Goal: Navigation & Orientation: Find specific page/section

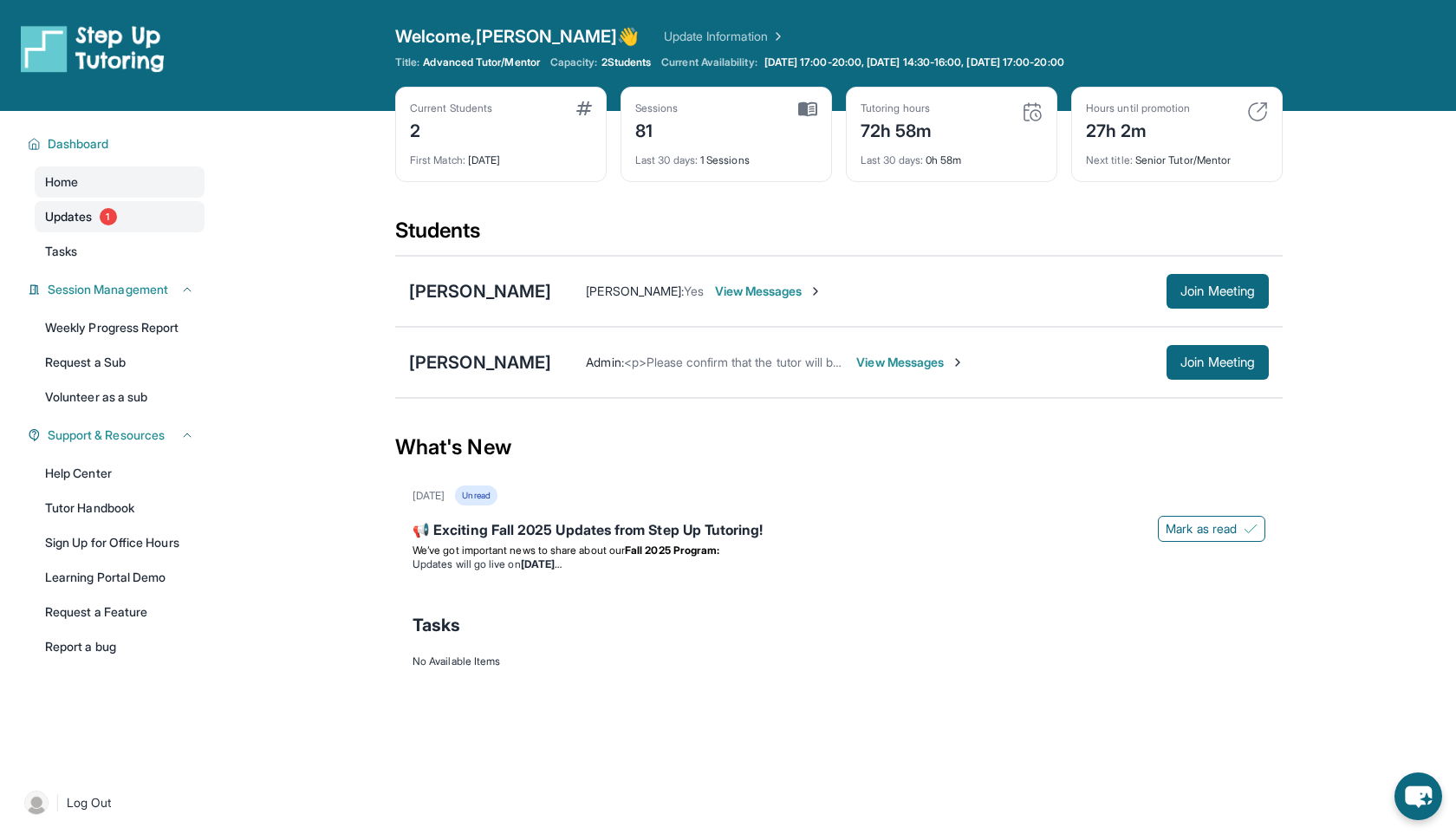
click at [145, 223] on link "Updates 1" at bounding box center [119, 216] width 170 height 31
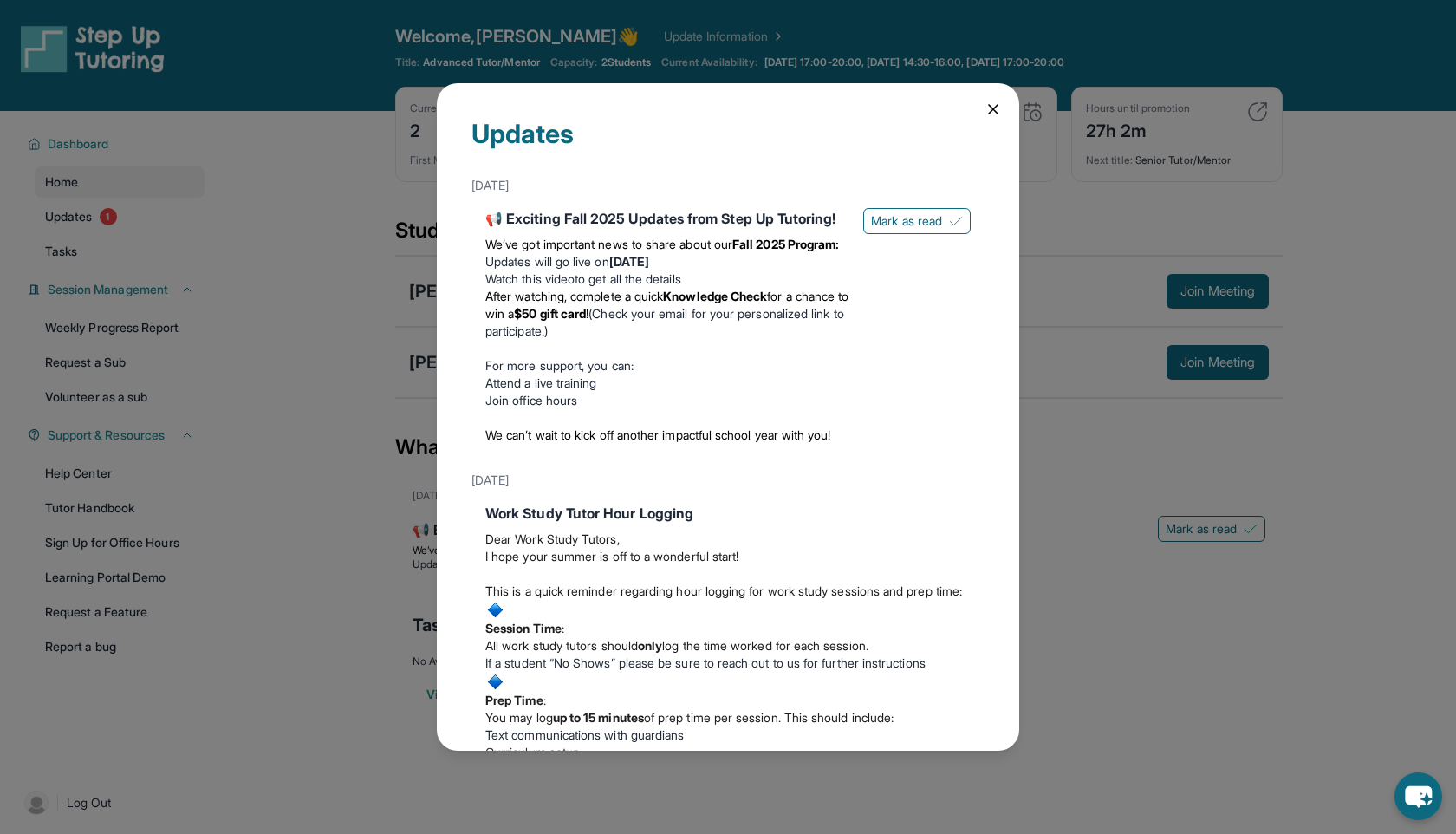
click at [994, 100] on div "Updates [DATE] 📢 Exciting Fall 2025 Updates from Step Up Tutoring! We’ve got im…" at bounding box center [727, 417] width 582 height 667
click at [991, 115] on icon at bounding box center [993, 110] width 17 height 17
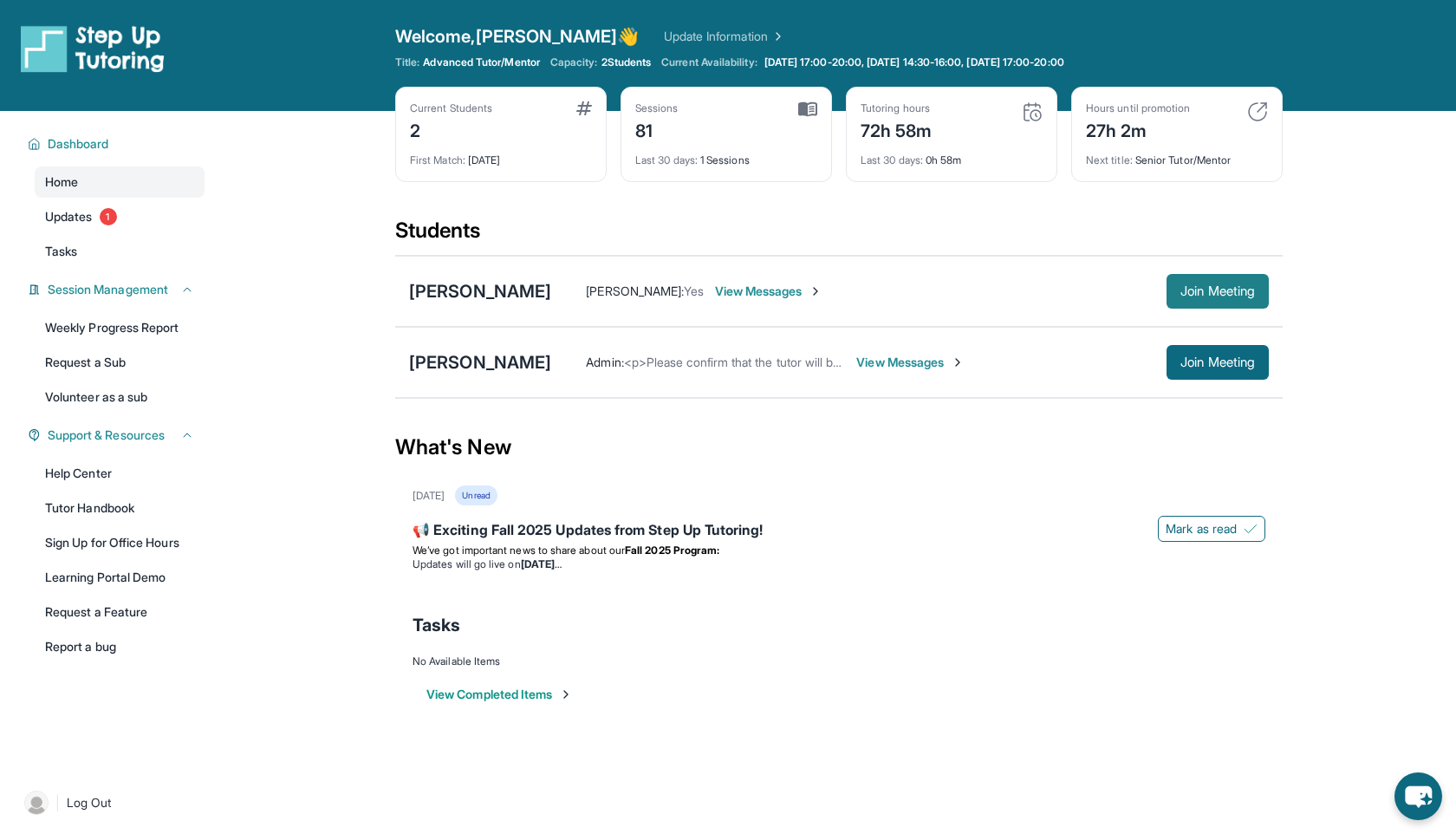
click at [1193, 286] on span "Join Meeting" at bounding box center [1218, 291] width 74 height 10
click at [822, 287] on img at bounding box center [816, 291] width 14 height 14
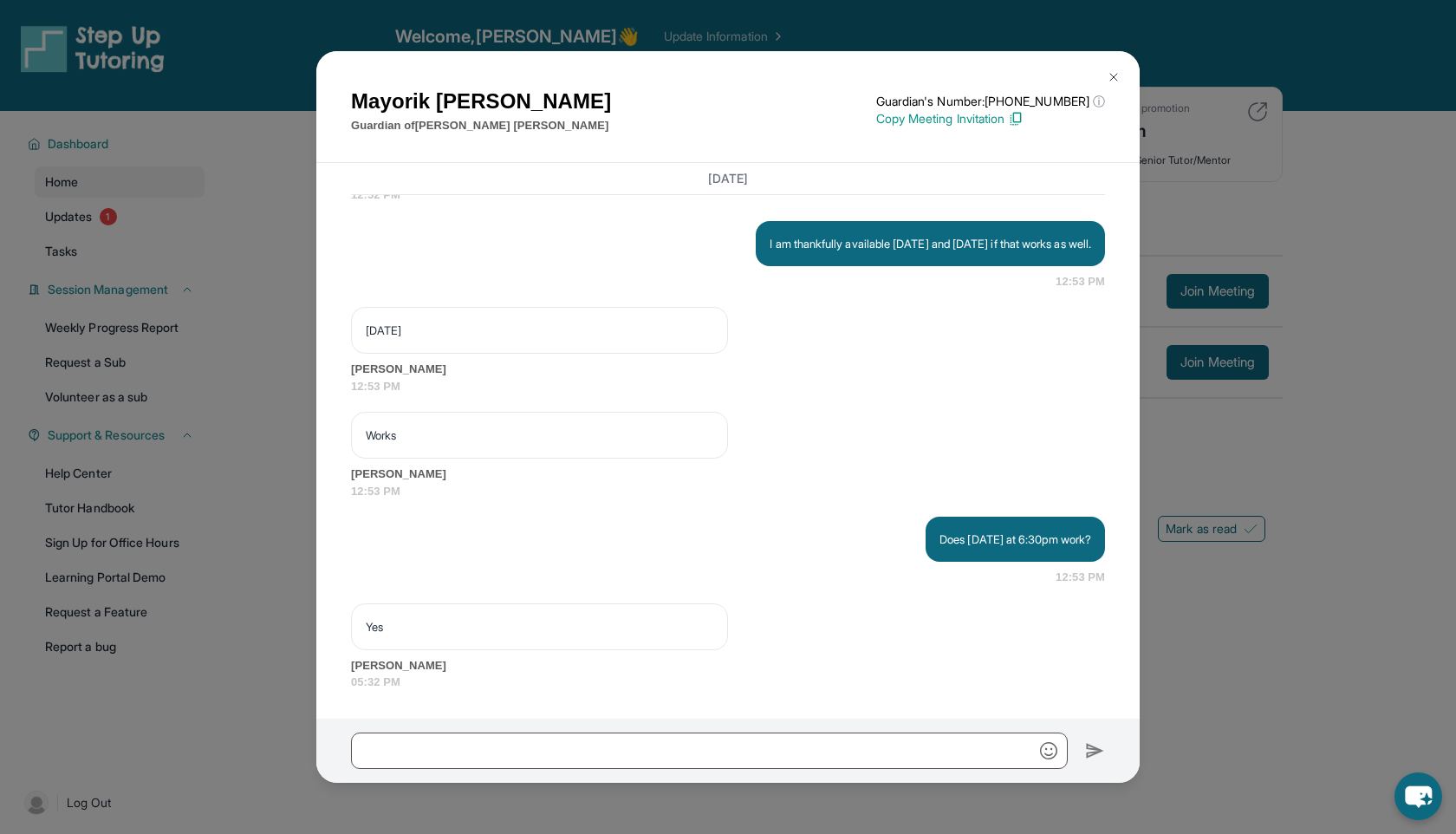
scroll to position [3916, 0]
click at [1113, 73] on img at bounding box center [1114, 77] width 14 height 14
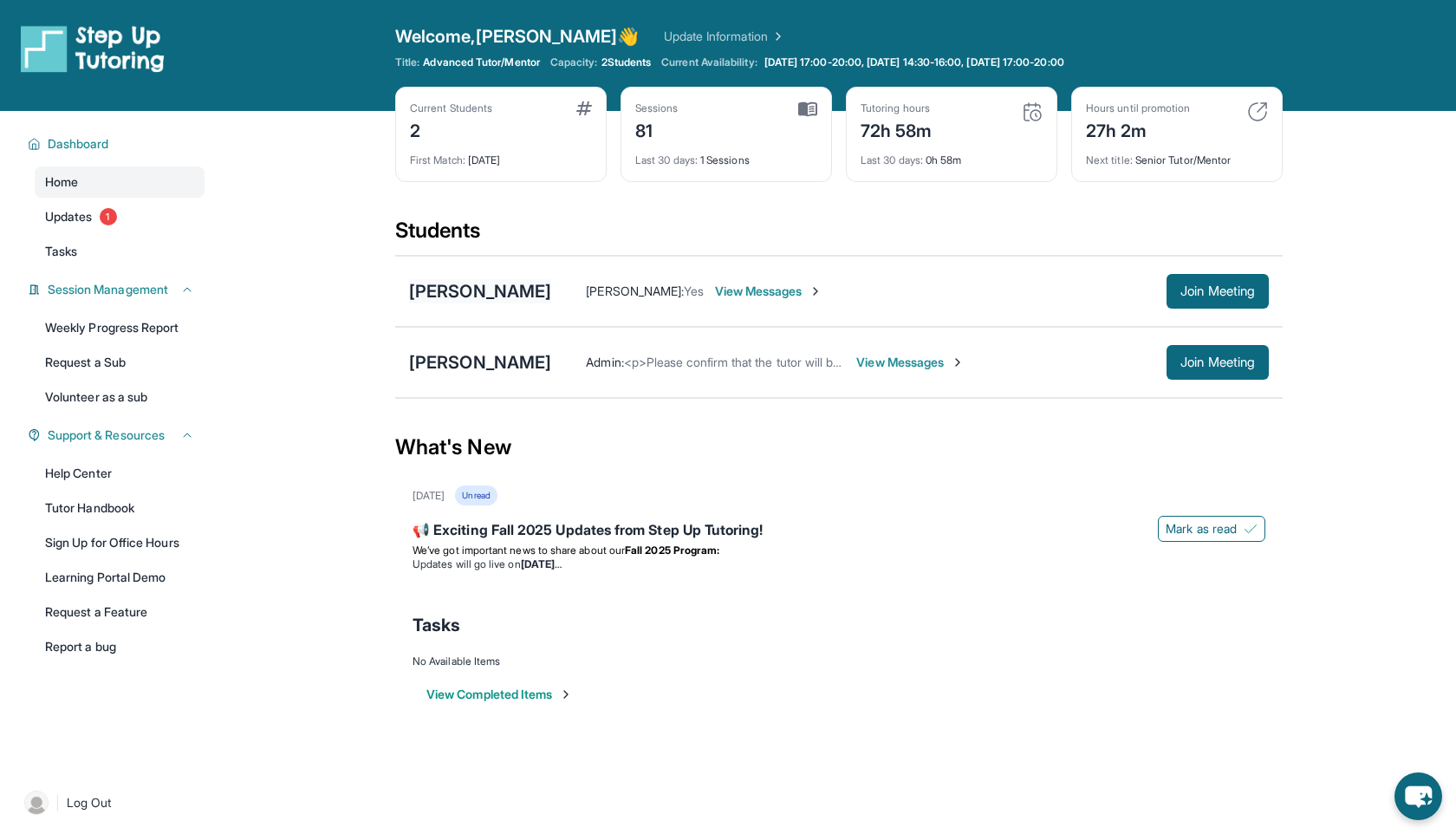
click at [490, 285] on div "[PERSON_NAME]" at bounding box center [479, 291] width 142 height 24
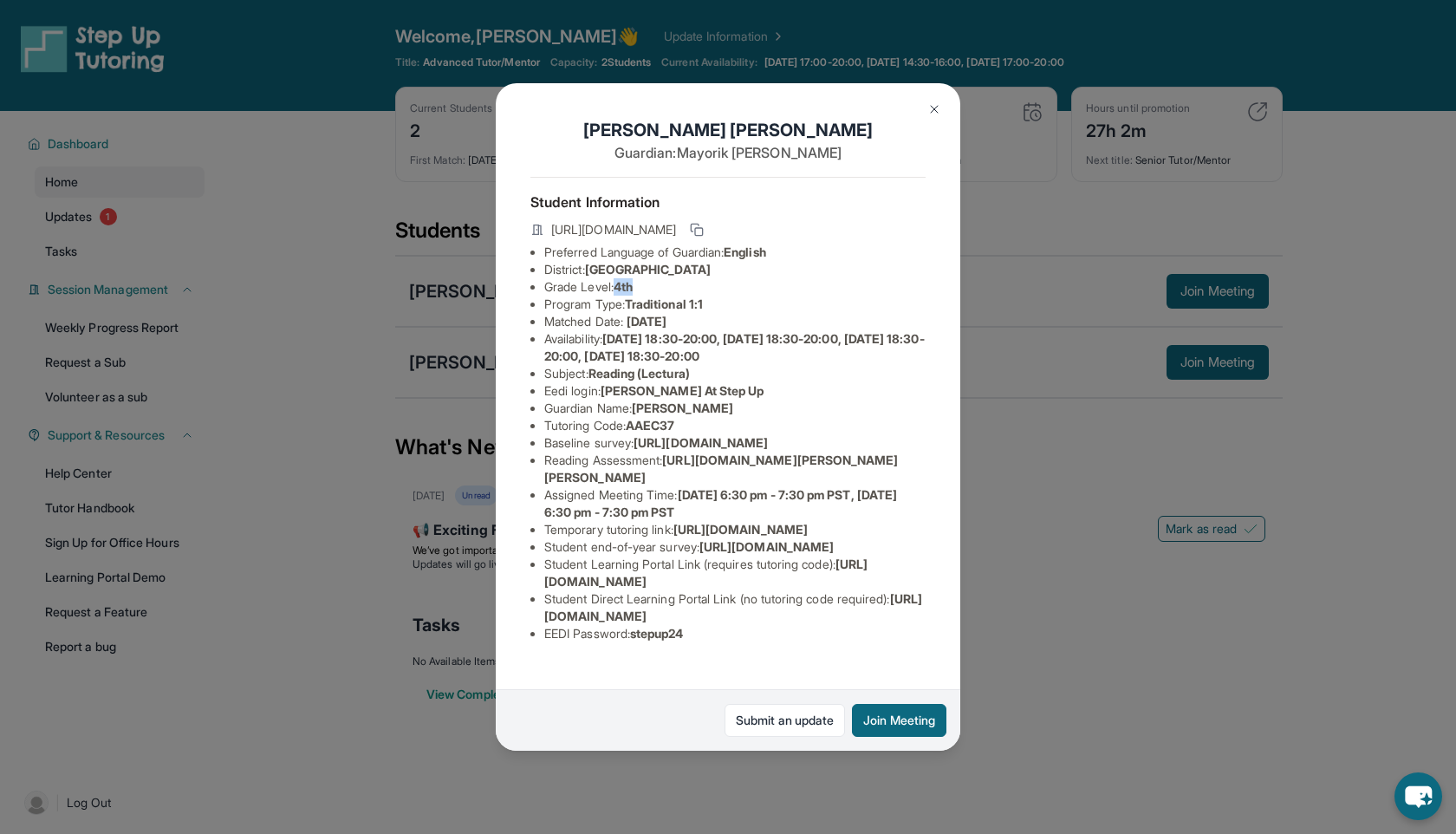
drag, startPoint x: 620, startPoint y: 291, endPoint x: 705, endPoint y: 291, distance: 85.0
click at [705, 291] on li "Grade Level: 4th" at bounding box center [735, 287] width 381 height 17
click at [938, 112] on img at bounding box center [934, 109] width 14 height 14
